Goal: Task Accomplishment & Management: Complete application form

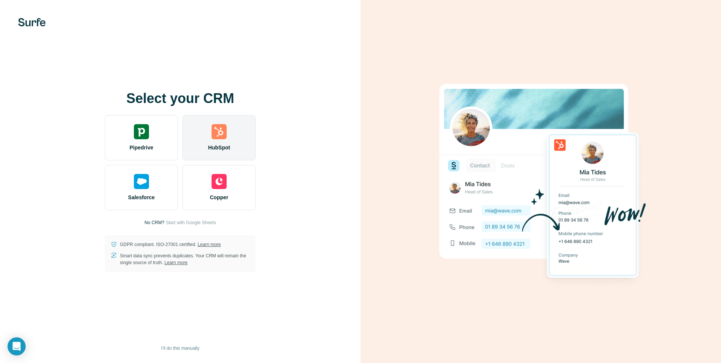
click at [223, 123] on div "HubSpot" at bounding box center [219, 137] width 73 height 45
click at [208, 135] on div "HubSpot" at bounding box center [219, 137] width 73 height 45
click at [223, 136] on img at bounding box center [219, 131] width 15 height 15
